Goal: Find contact information: Find contact information

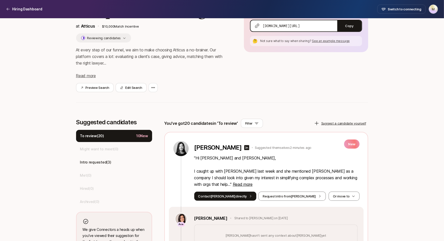
scroll to position [48, 0]
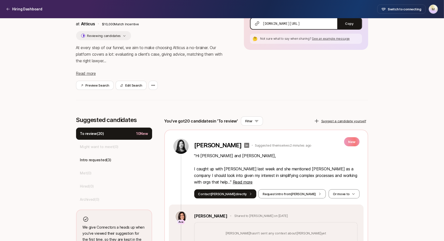
click at [244, 147] on icon at bounding box center [246, 145] width 5 height 5
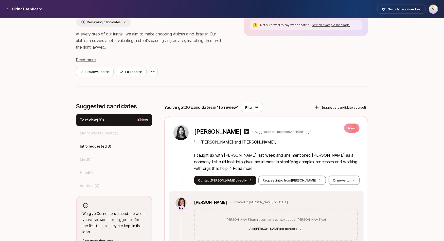
scroll to position [73, 0]
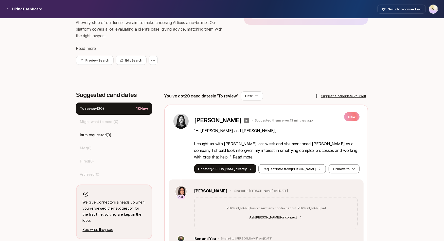
click at [244, 119] on icon at bounding box center [246, 120] width 5 height 5
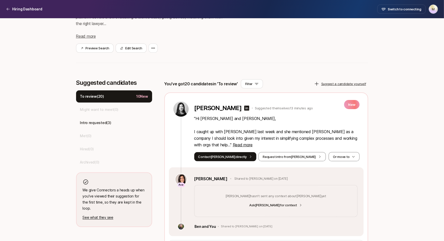
scroll to position [87, 0]
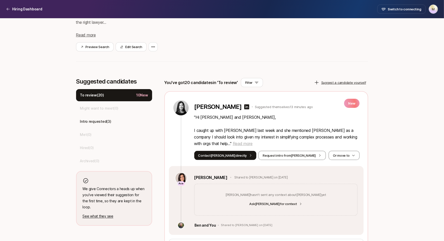
click at [233, 143] on span "Read more" at bounding box center [243, 143] width 20 height 5
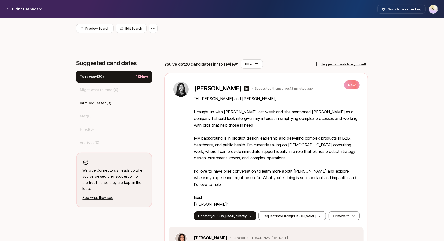
scroll to position [106, 0]
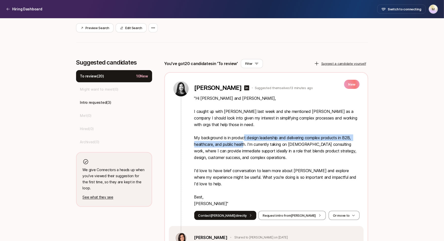
drag, startPoint x: 244, startPoint y: 139, endPoint x: 244, endPoint y: 145, distance: 5.3
click at [244, 145] on p "" Hi [PERSON_NAME] and [PERSON_NAME], I caught up with [PERSON_NAME] last week …" at bounding box center [276, 151] width 165 height 112
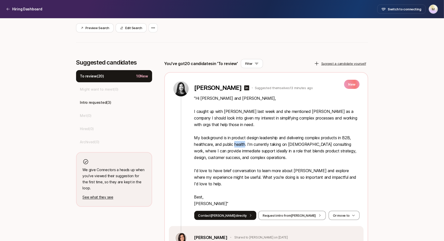
click at [244, 145] on p "" Hi [PERSON_NAME] and [PERSON_NAME], I caught up with [PERSON_NAME] last week …" at bounding box center [276, 151] width 165 height 112
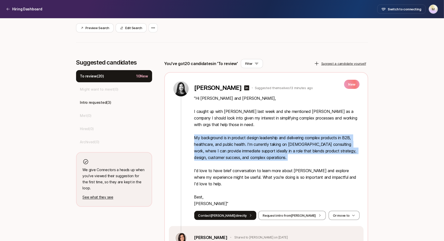
click at [244, 145] on p "" Hi [PERSON_NAME] and [PERSON_NAME], I caught up with [PERSON_NAME] last week …" at bounding box center [276, 151] width 165 height 112
click at [244, 137] on p "" Hi [PERSON_NAME] and [PERSON_NAME], I caught up with [PERSON_NAME] last week …" at bounding box center [276, 151] width 165 height 112
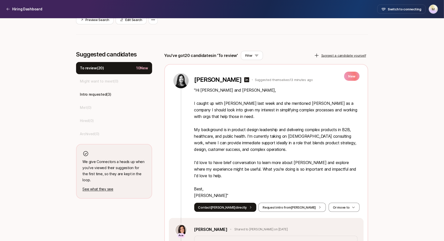
scroll to position [115, 0]
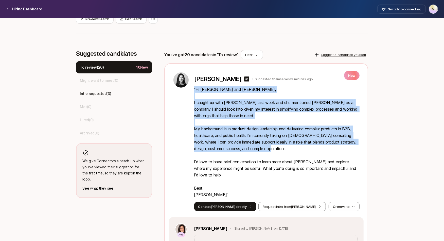
drag, startPoint x: 282, startPoint y: 149, endPoint x: 194, endPoint y: 90, distance: 105.6
click at [194, 90] on p "" Hi [PERSON_NAME] and [PERSON_NAME], I caught up with [PERSON_NAME] last week …" at bounding box center [276, 142] width 165 height 112
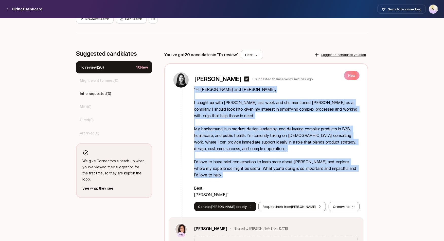
drag, startPoint x: 194, startPoint y: 90, endPoint x: 250, endPoint y: 174, distance: 100.8
click at [250, 174] on p "" Hi [PERSON_NAME] and [PERSON_NAME], I caught up with [PERSON_NAME] last week …" at bounding box center [276, 142] width 165 height 112
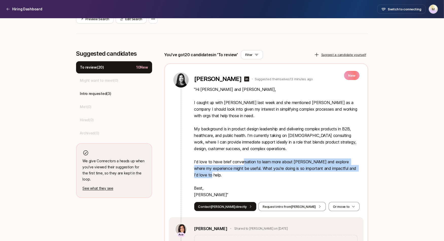
drag, startPoint x: 254, startPoint y: 174, endPoint x: 243, endPoint y: 164, distance: 14.4
click at [243, 164] on p "" Hi [PERSON_NAME] and [PERSON_NAME], I caught up with [PERSON_NAME] last week …" at bounding box center [276, 142] width 165 height 112
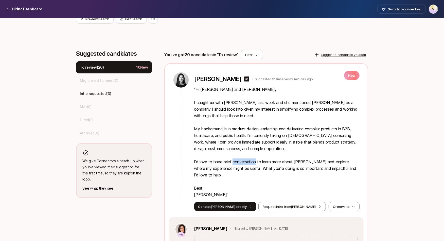
click at [243, 164] on p "" Hi [PERSON_NAME] and [PERSON_NAME], I caught up with [PERSON_NAME] last week …" at bounding box center [276, 142] width 165 height 112
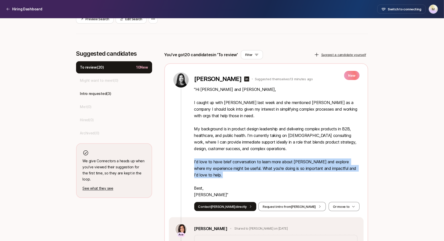
click at [243, 164] on p "" Hi [PERSON_NAME] and [PERSON_NAME], I caught up with [PERSON_NAME] last week …" at bounding box center [276, 142] width 165 height 112
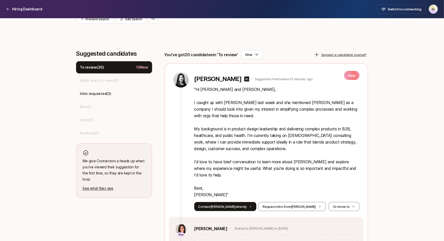
click at [247, 164] on p "" Hi [PERSON_NAME] and [PERSON_NAME], I caught up with [PERSON_NAME] last week …" at bounding box center [276, 142] width 165 height 112
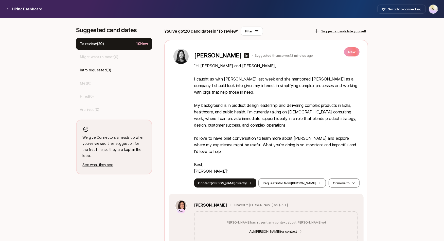
scroll to position [140, 0]
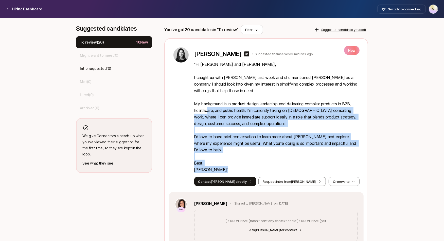
drag, startPoint x: 221, startPoint y: 169, endPoint x: 207, endPoint y: 110, distance: 61.3
click at [207, 110] on p "" Hi [PERSON_NAME] and [PERSON_NAME], I caught up with [PERSON_NAME] last week …" at bounding box center [276, 117] width 165 height 112
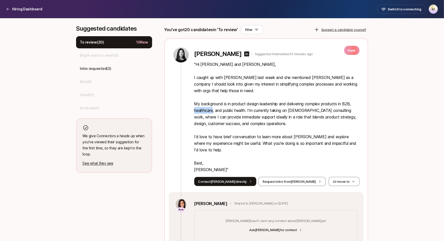
click at [207, 110] on p "" Hi [PERSON_NAME] and [PERSON_NAME], I caught up with [PERSON_NAME] last week …" at bounding box center [276, 117] width 165 height 112
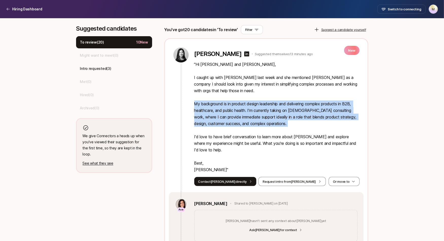
click at [207, 110] on p "" Hi [PERSON_NAME] and [PERSON_NAME], I caught up with [PERSON_NAME] last week …" at bounding box center [276, 117] width 165 height 112
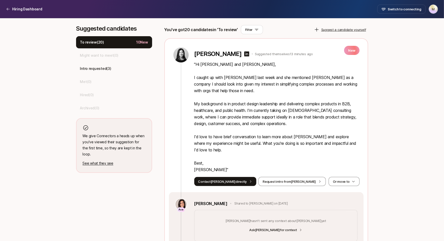
click at [204, 115] on p "" Hi [PERSON_NAME] and [PERSON_NAME], I caught up with [PERSON_NAME] last week …" at bounding box center [276, 117] width 165 height 112
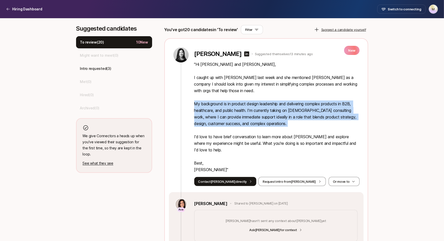
click at [204, 115] on p "" Hi [PERSON_NAME] and [PERSON_NAME], I caught up with [PERSON_NAME] last week …" at bounding box center [276, 117] width 165 height 112
click at [215, 115] on p "" Hi [PERSON_NAME] and [PERSON_NAME], I caught up with [PERSON_NAME] last week …" at bounding box center [276, 117] width 165 height 112
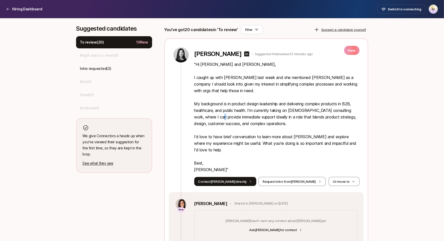
click at [215, 115] on p "" Hi [PERSON_NAME] and [PERSON_NAME], I caught up with [PERSON_NAME] last week …" at bounding box center [276, 117] width 165 height 112
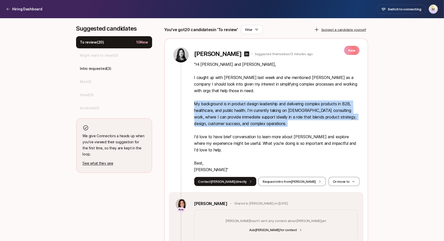
click at [215, 115] on p "" Hi [PERSON_NAME] and [PERSON_NAME], I caught up with [PERSON_NAME] last week …" at bounding box center [276, 117] width 165 height 112
click at [215, 112] on p "" Hi [PERSON_NAME] and [PERSON_NAME], I caught up with [PERSON_NAME] last week …" at bounding box center [276, 117] width 165 height 112
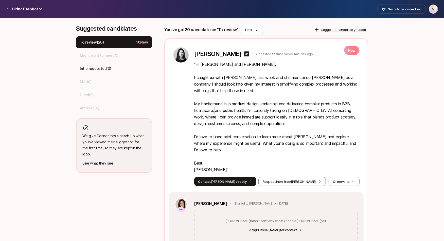
click at [215, 112] on p "" Hi [PERSON_NAME] and [PERSON_NAME], I caught up with [PERSON_NAME] last week …" at bounding box center [276, 117] width 165 height 112
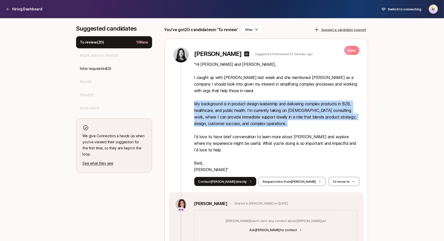
click at [215, 112] on p "" Hi [PERSON_NAME] and [PERSON_NAME], I caught up with [PERSON_NAME] last week …" at bounding box center [276, 117] width 165 height 112
click at [217, 110] on p "" Hi [PERSON_NAME] and [PERSON_NAME], I caught up with [PERSON_NAME] last week …" at bounding box center [276, 117] width 165 height 112
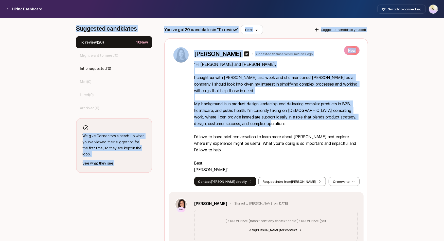
drag, startPoint x: 285, startPoint y: 122, endPoint x: 68, endPoint y: 28, distance: 236.5
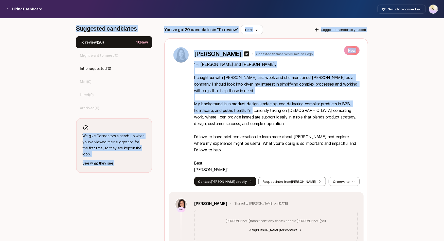
drag, startPoint x: 68, startPoint y: 28, endPoint x: 249, endPoint y: 109, distance: 198.2
click at [249, 109] on p "" Hi [PERSON_NAME] and [PERSON_NAME], I caught up with [PERSON_NAME] last week …" at bounding box center [276, 117] width 165 height 112
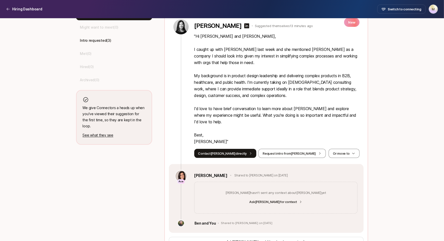
scroll to position [156, 0]
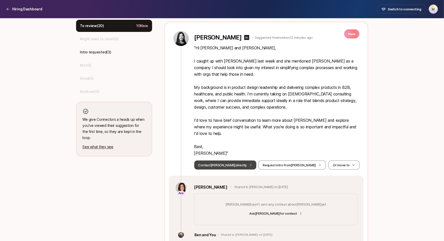
click at [223, 168] on button "Contact [PERSON_NAME] directly" at bounding box center [225, 165] width 62 height 9
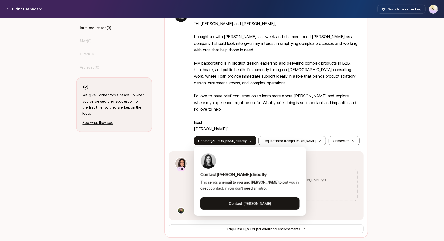
scroll to position [181, 0]
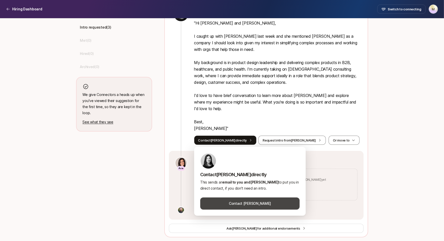
click at [231, 201] on button "Contact [PERSON_NAME]" at bounding box center [249, 204] width 99 height 12
